Goal: Information Seeking & Learning: Learn about a topic

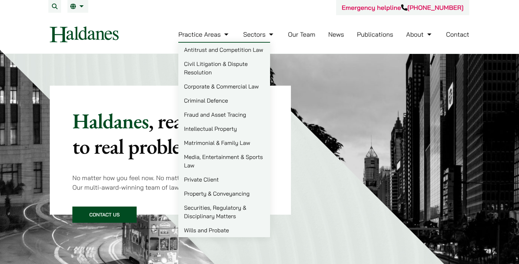
click at [224, 35] on link "Practice Areas" at bounding box center [204, 34] width 52 height 8
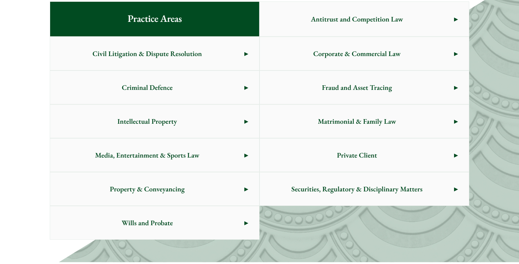
scroll to position [397, 0]
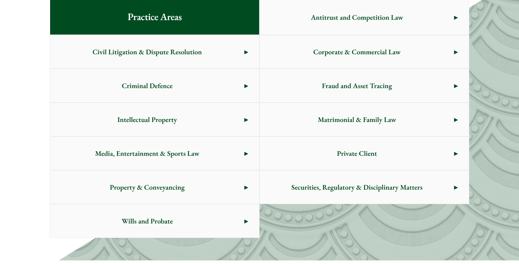
click at [242, 86] on span "Criminal Defence" at bounding box center [147, 85] width 194 height 33
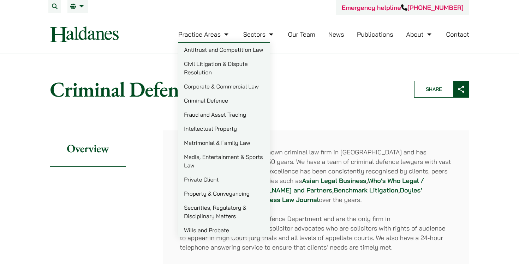
click at [307, 89] on h1 "Criminal Defence" at bounding box center [226, 89] width 352 height 25
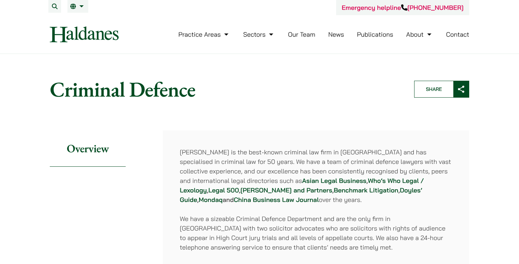
scroll to position [10, 0]
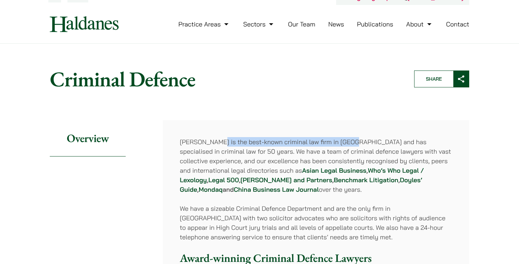
drag, startPoint x: 216, startPoint y: 141, endPoint x: 351, endPoint y: 139, distance: 135.5
click at [351, 139] on p "Haldanes is the best-known criminal law firm in Hong Kong and has specialised i…" at bounding box center [316, 165] width 272 height 57
copy p "the best-known criminal law firm in Hong Kong"
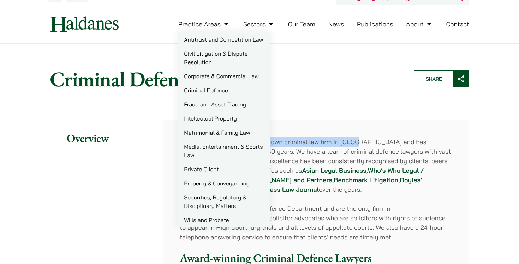
click at [221, 24] on link "Practice Areas" at bounding box center [204, 24] width 52 height 8
